Goal: Task Accomplishment & Management: Complete application form

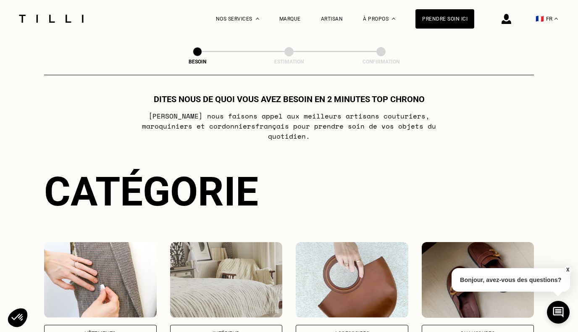
scroll to position [9, 0]
click at [332, 16] on div "Artisan" at bounding box center [332, 19] width 22 height 6
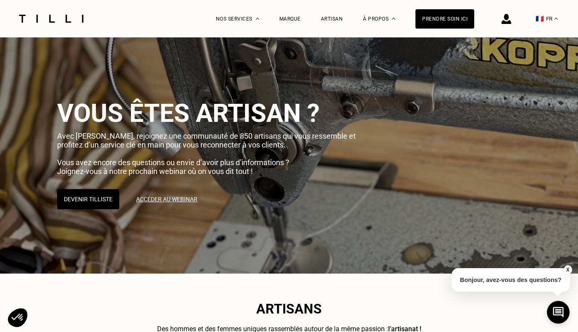
scroll to position [5, 0]
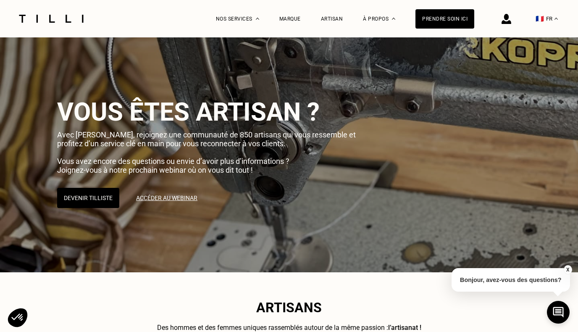
click at [503, 21] on img at bounding box center [506, 19] width 10 height 10
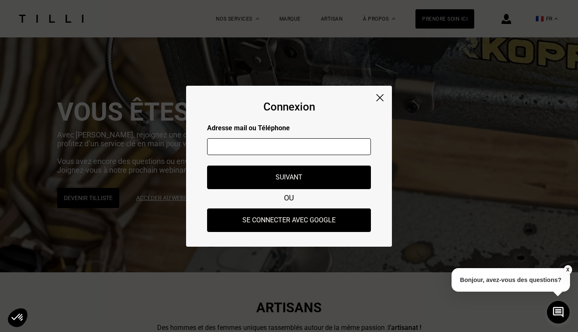
click at [296, 148] on input "text" at bounding box center [289, 146] width 164 height 17
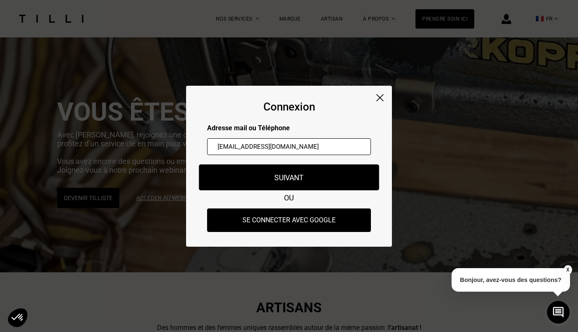
type input "[EMAIL_ADDRESS][DOMAIN_NAME]"
click at [282, 174] on button "Suivant" at bounding box center [289, 177] width 180 height 26
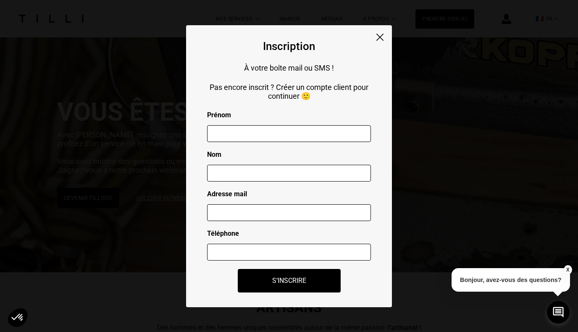
click at [379, 35] on img at bounding box center [379, 37] width 7 height 7
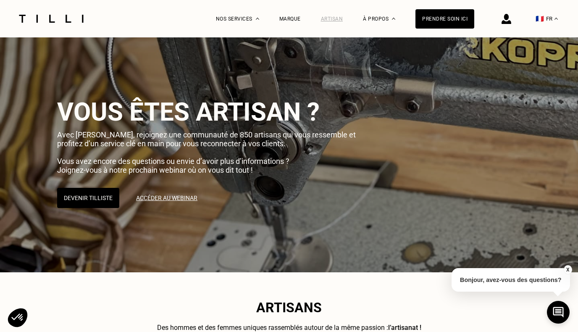
click at [330, 17] on div "Artisan" at bounding box center [332, 19] width 22 height 6
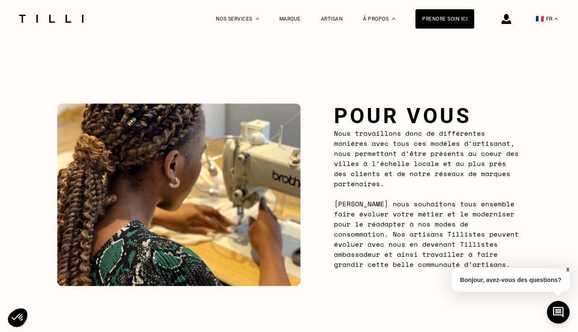
scroll to position [754, 0]
click at [511, 290] on p "Bonjour, avez-vous des questions?" at bounding box center [510, 280] width 118 height 24
